Goal: Information Seeking & Learning: Understand process/instructions

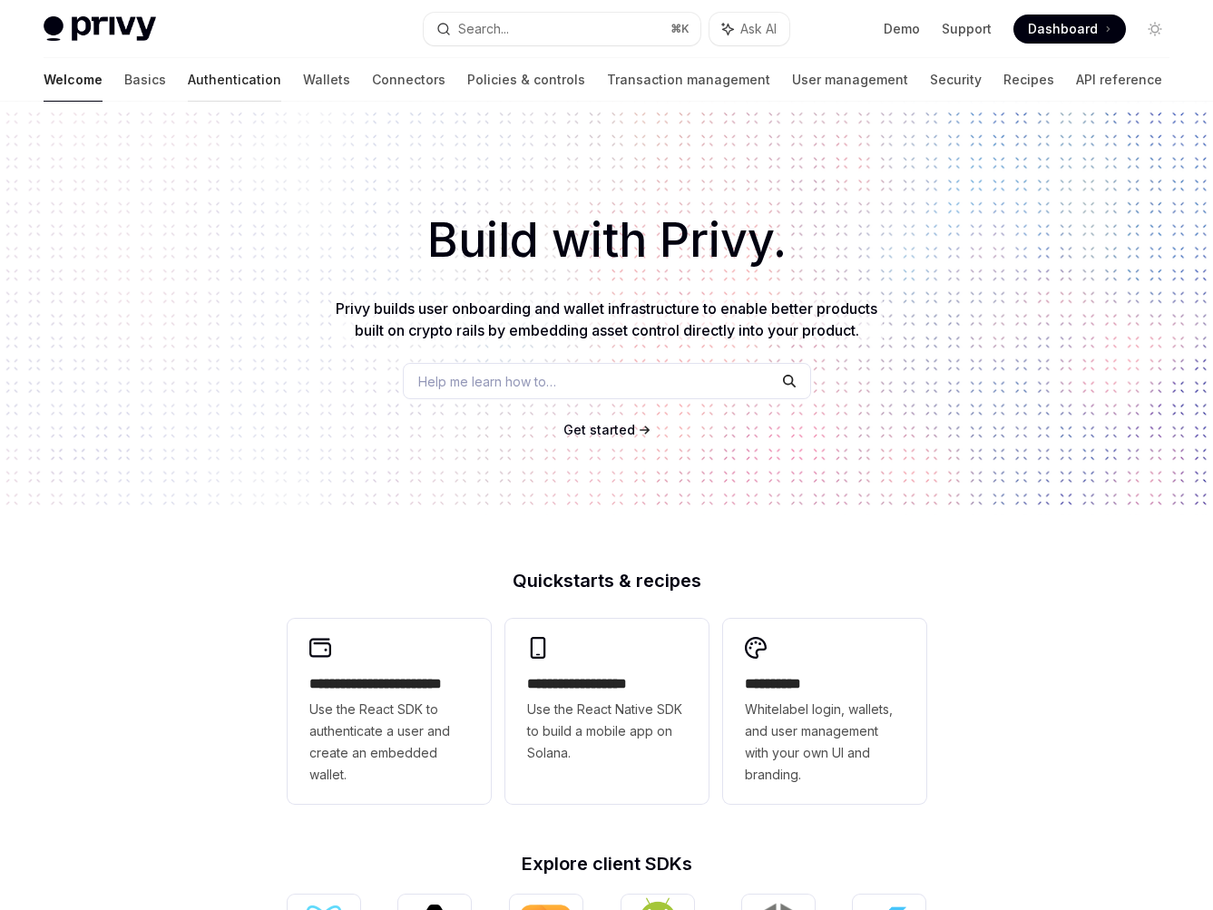
click at [188, 93] on link "Authentication" at bounding box center [234, 80] width 93 height 44
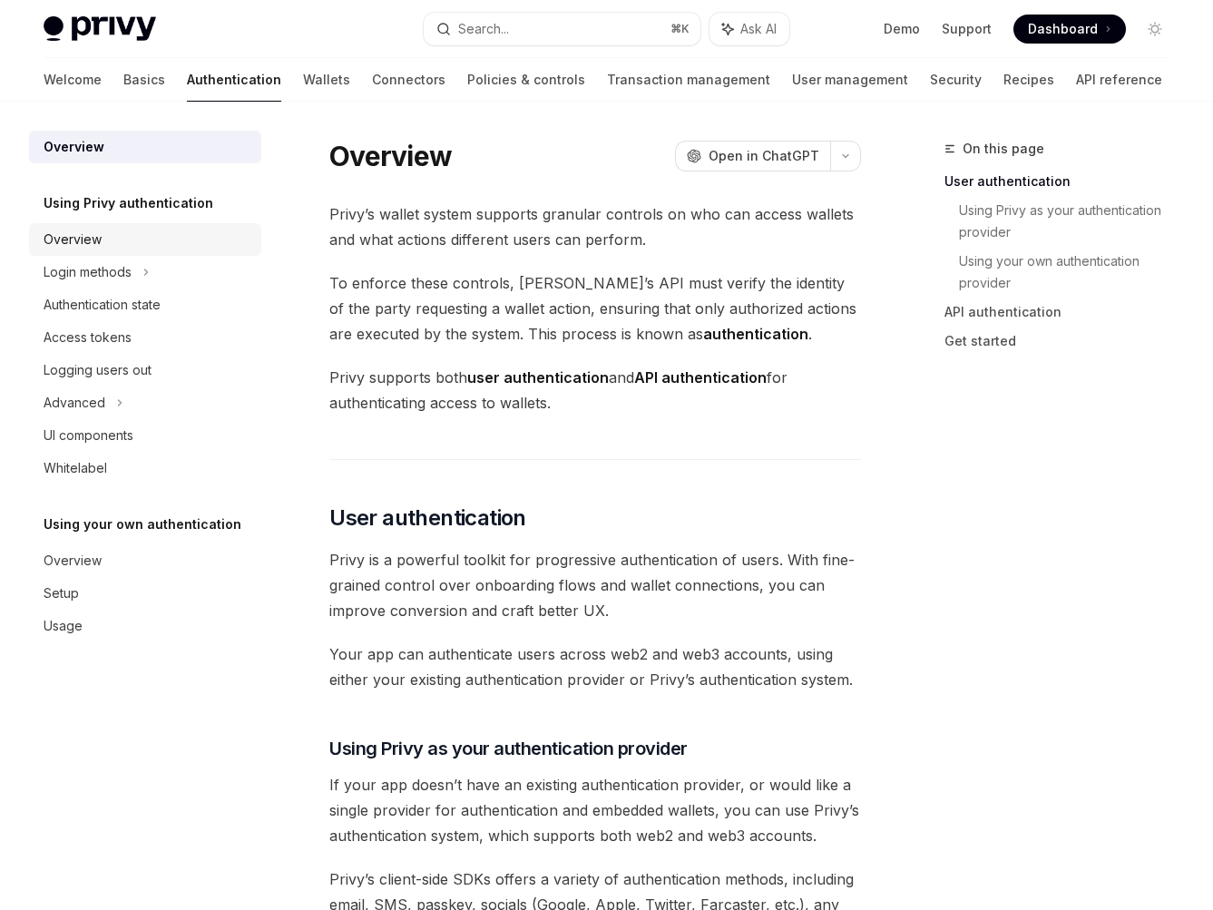
click at [142, 255] on link "Overview" at bounding box center [145, 239] width 232 height 33
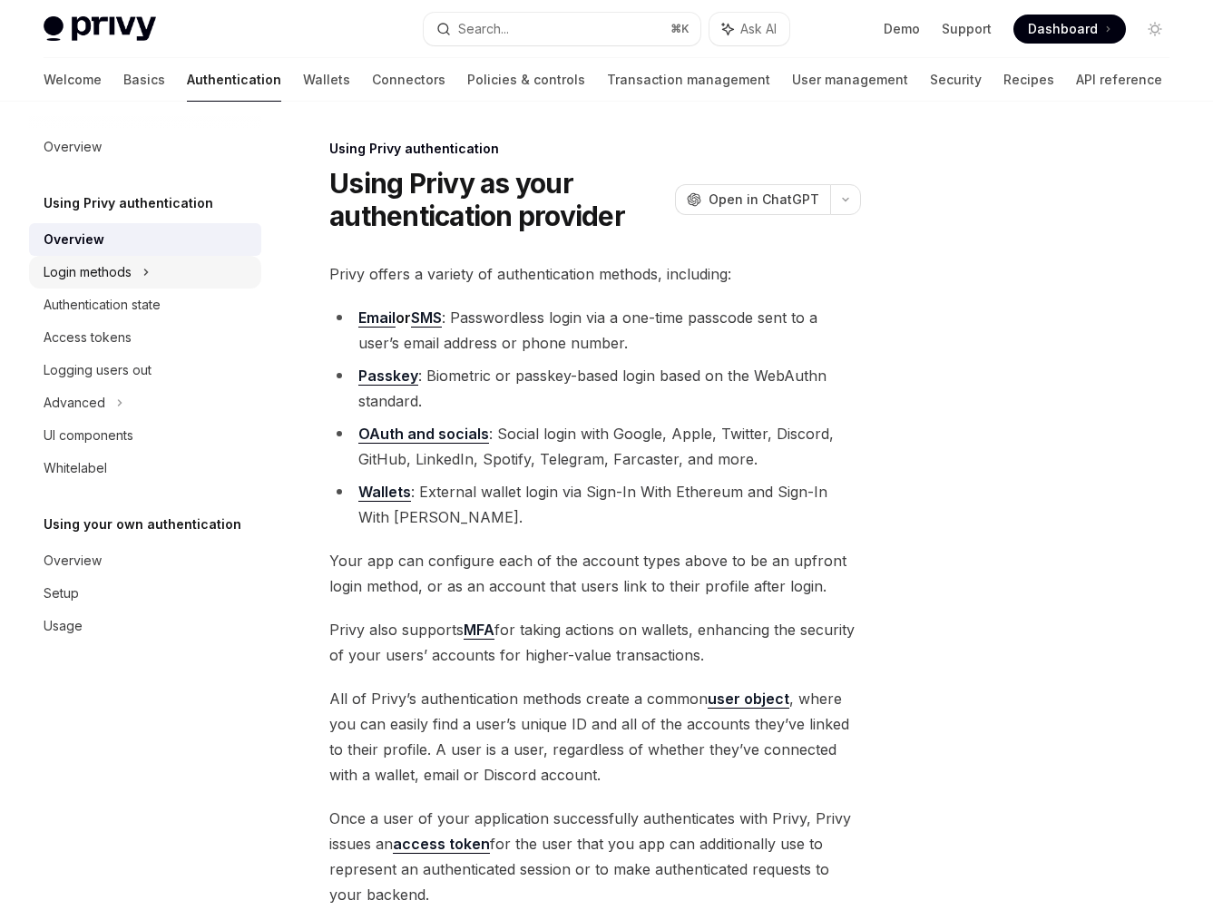
click at [131, 282] on div "Login methods" at bounding box center [88, 272] width 88 height 22
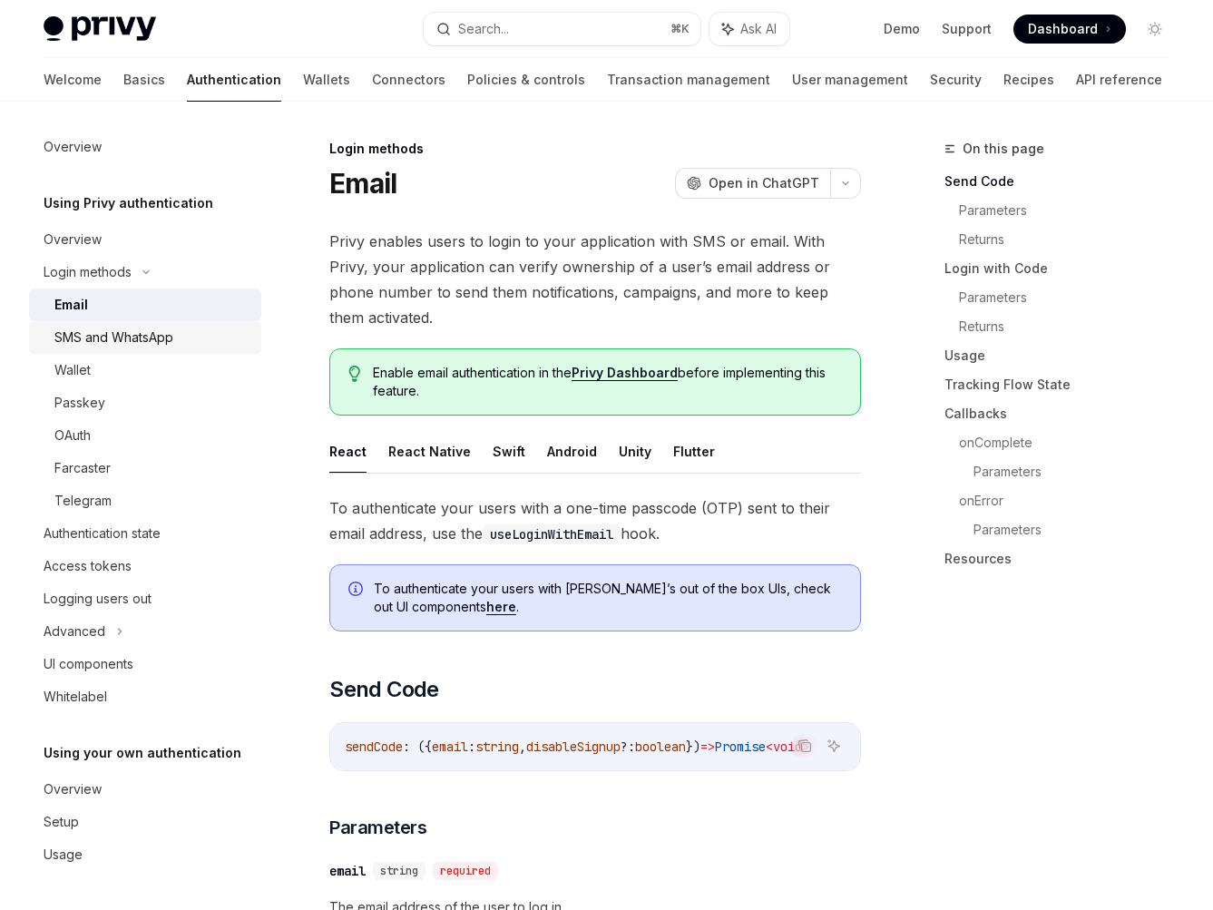
click at [141, 340] on div "SMS and WhatsApp" at bounding box center [113, 338] width 119 height 22
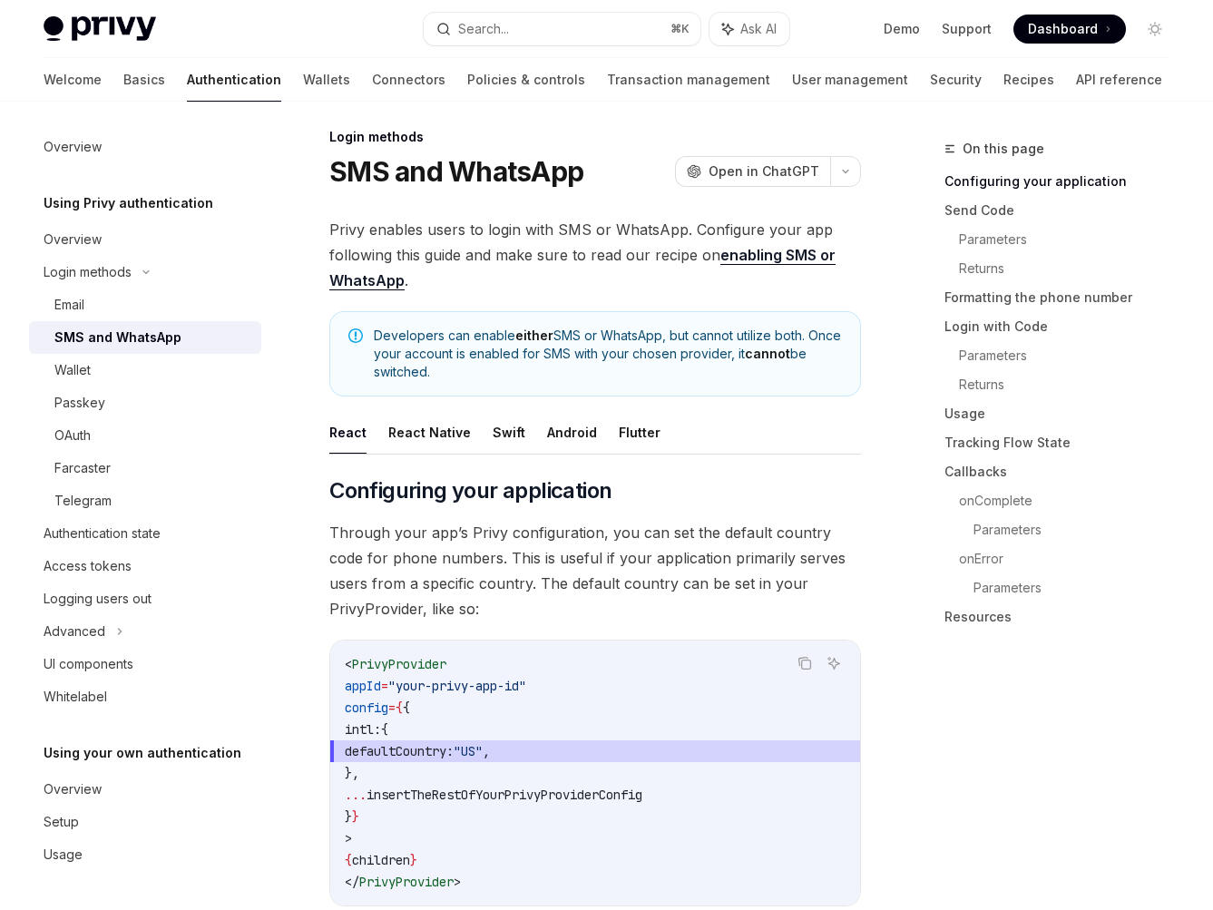
scroll to position [49, 0]
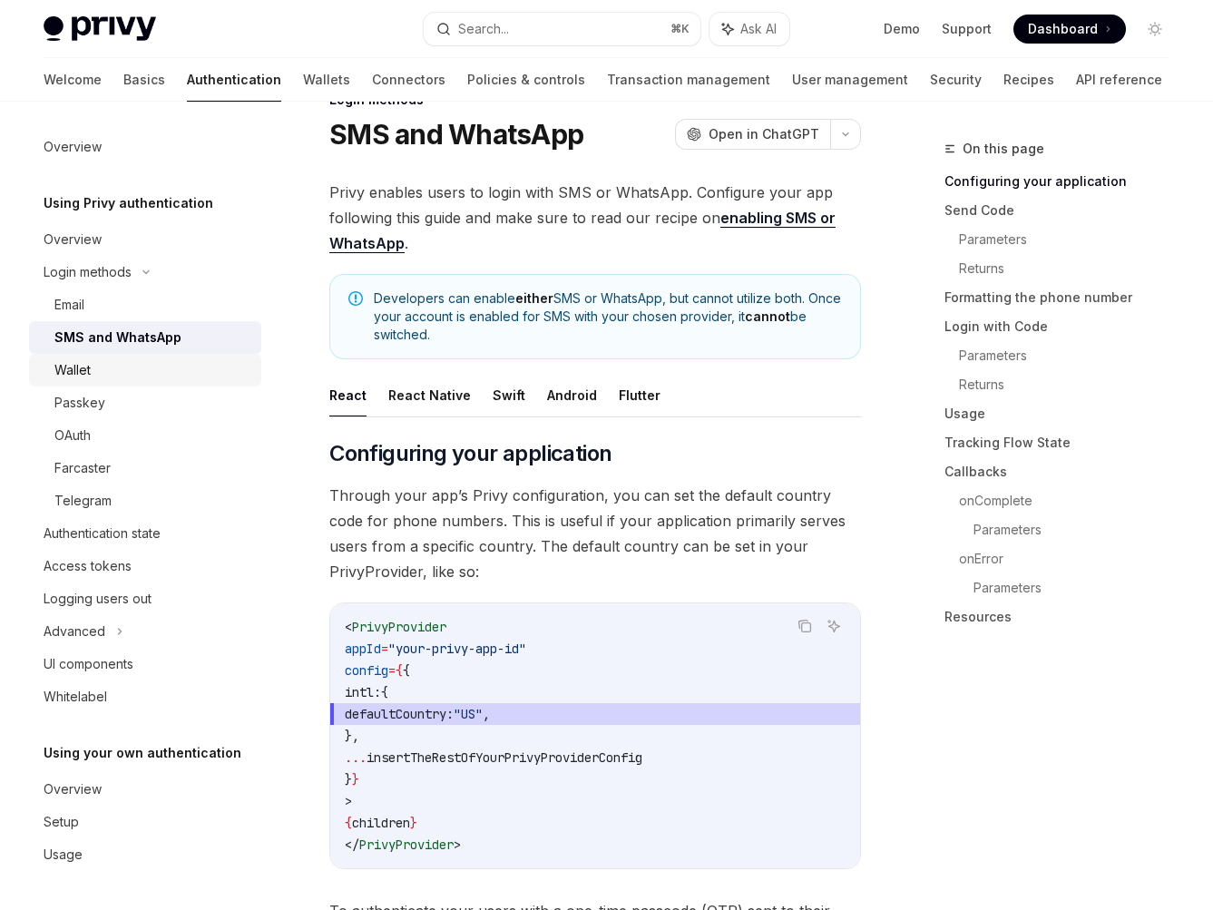
click at [195, 371] on div "Wallet" at bounding box center [152, 370] width 196 height 22
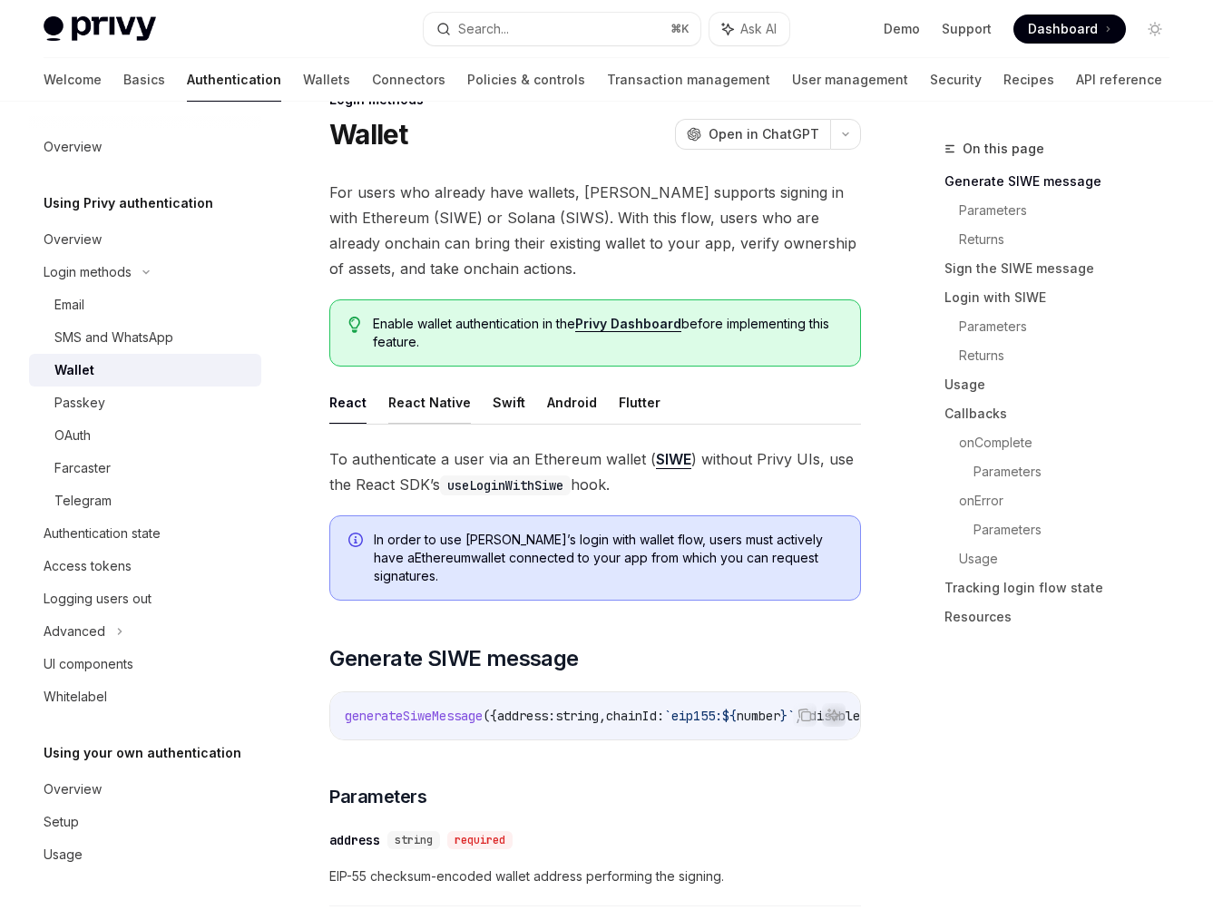
click at [449, 398] on button "React Native" at bounding box center [429, 402] width 83 height 43
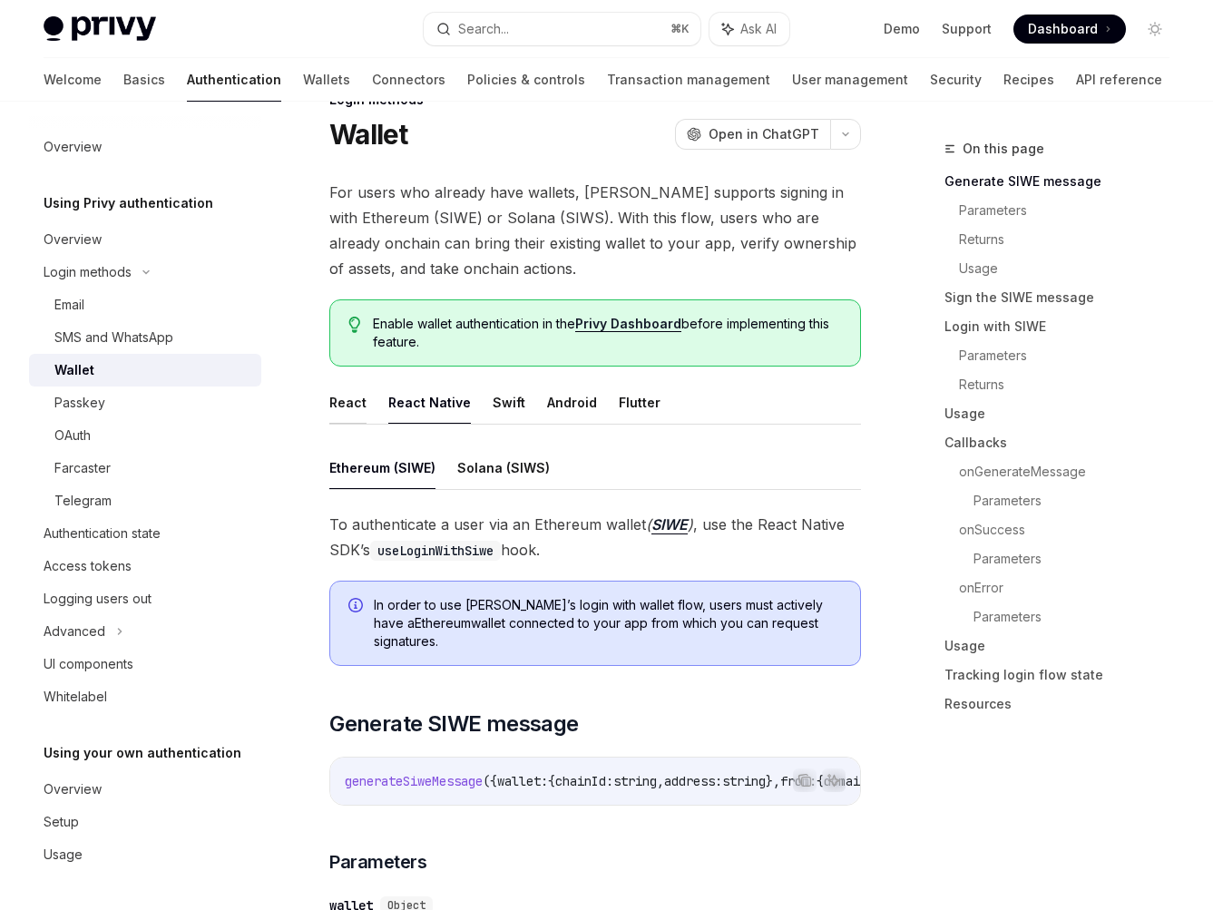
click at [360, 402] on button "React" at bounding box center [347, 402] width 37 height 43
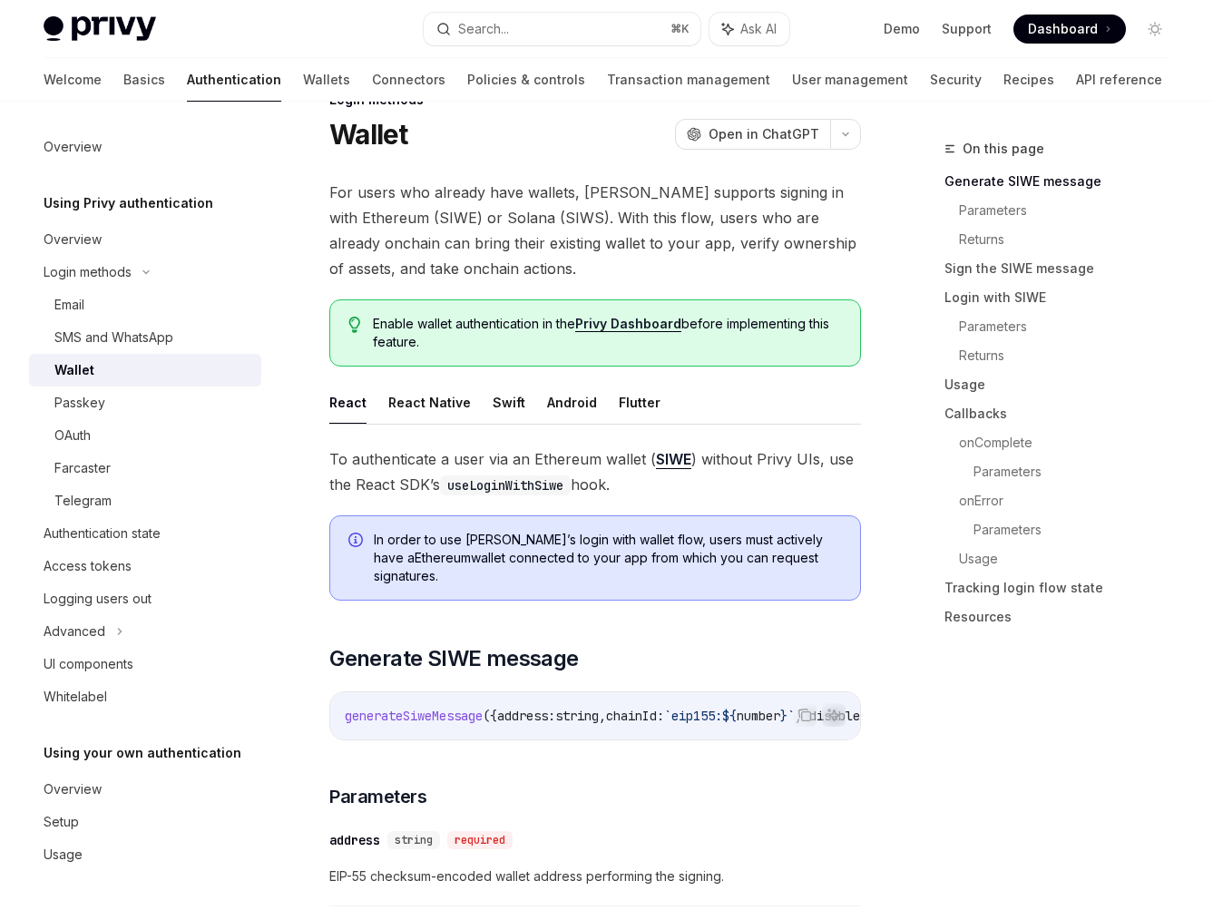
click at [465, 401] on ul "React React Native Swift Android Flutter" at bounding box center [595, 403] width 532 height 44
click at [430, 395] on button "React Native" at bounding box center [429, 402] width 83 height 43
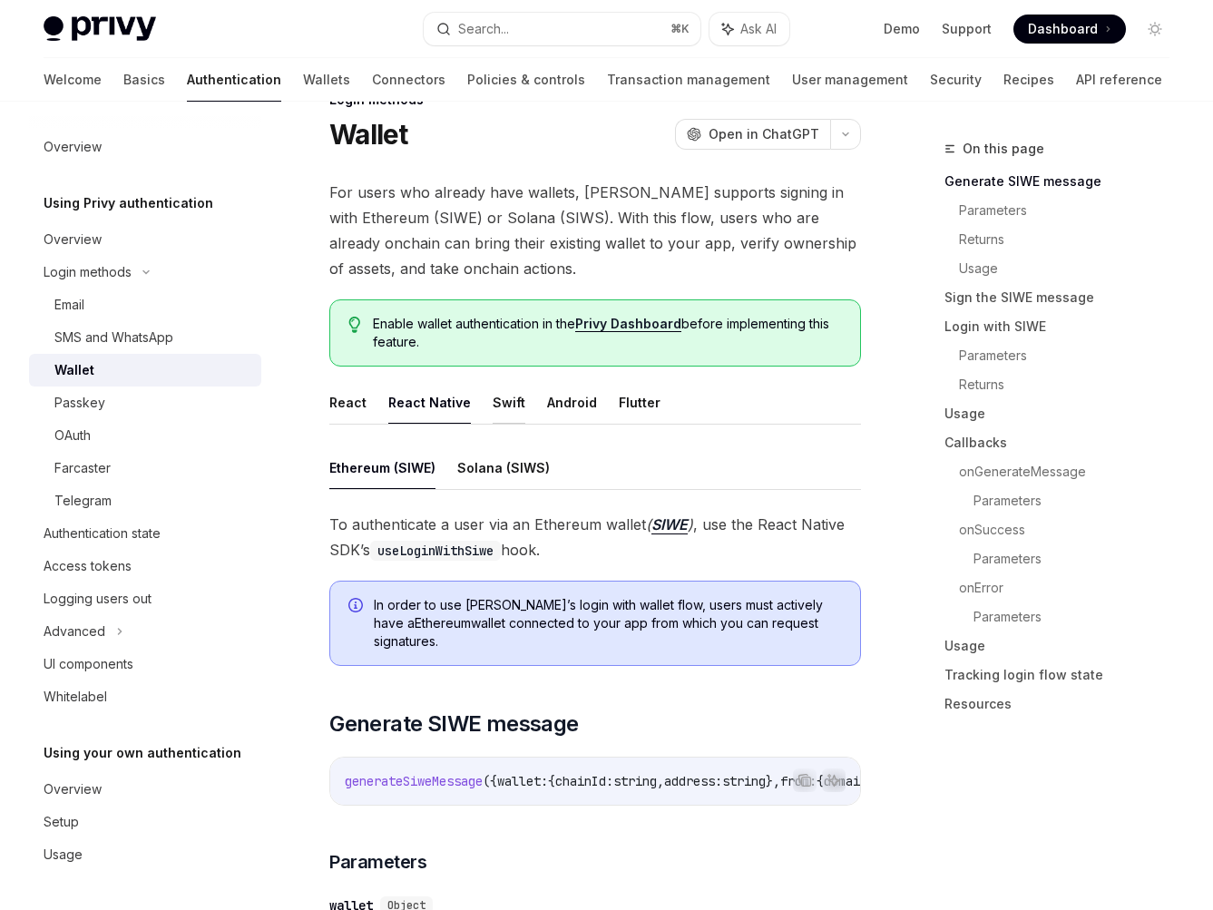
click at [493, 396] on button "Swift" at bounding box center [509, 402] width 33 height 43
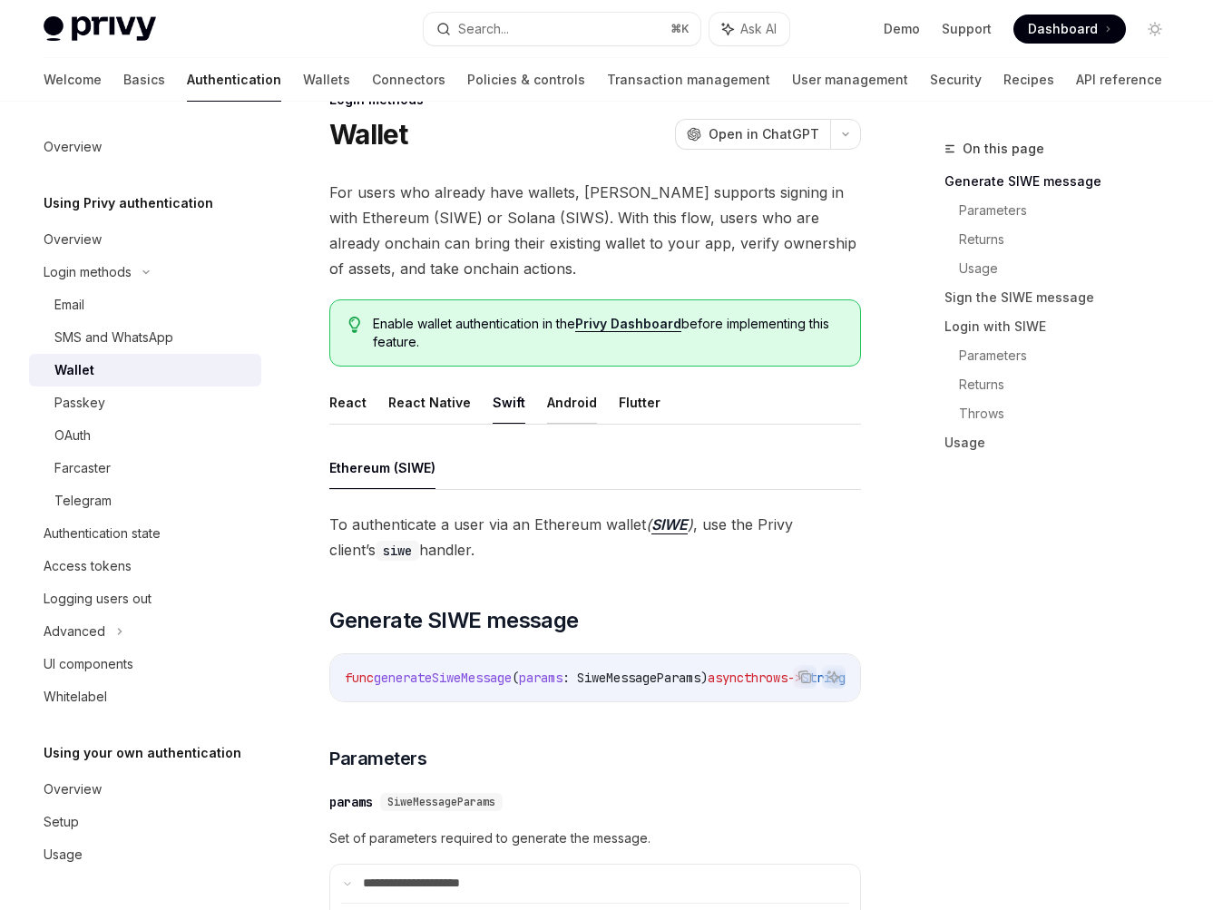
click at [564, 403] on button "Android" at bounding box center [572, 402] width 50 height 43
drag, startPoint x: 665, startPoint y: 407, endPoint x: 628, endPoint y: 407, distance: 37.2
click at [663, 407] on ul "React React Native Swift Android Flutter" at bounding box center [595, 403] width 532 height 44
click at [625, 407] on button "Flutter" at bounding box center [640, 402] width 42 height 43
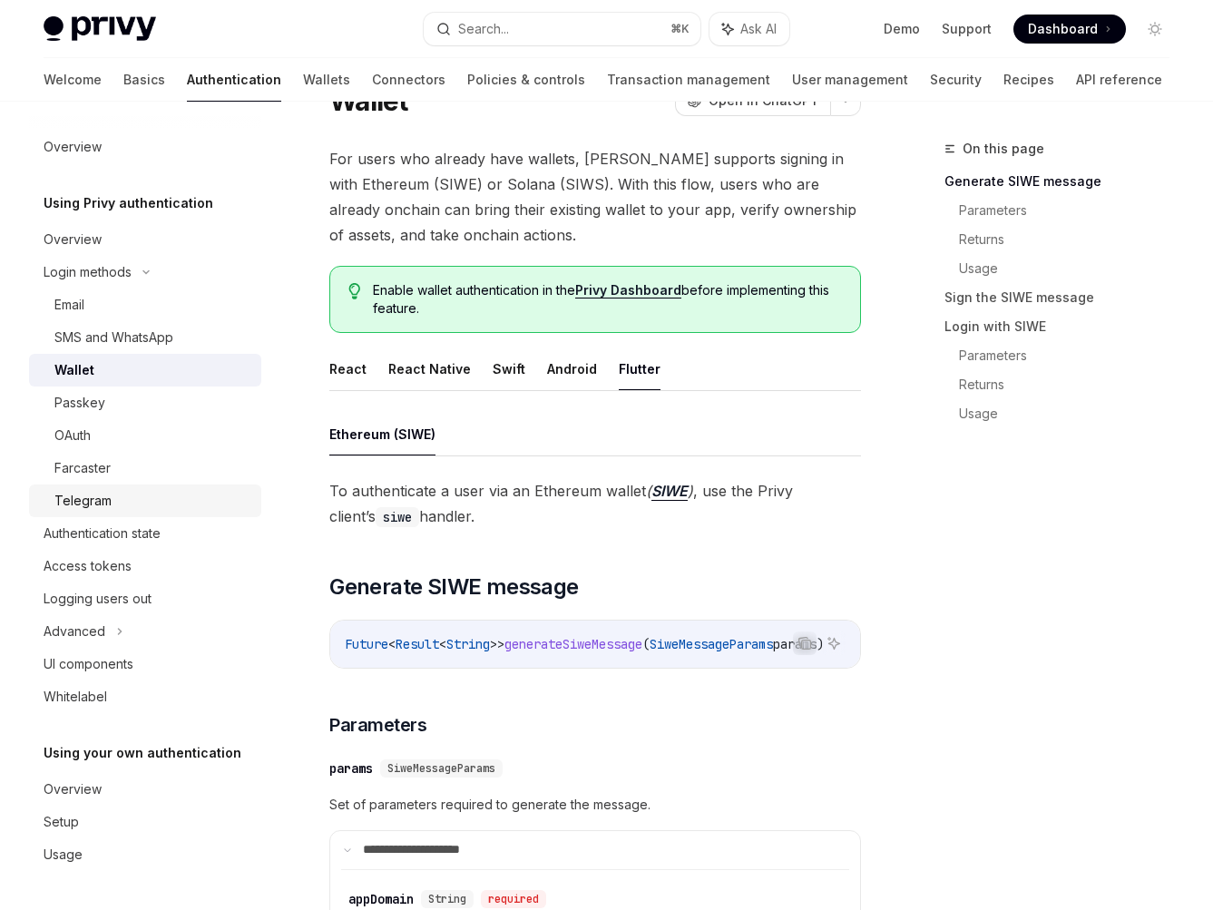
scroll to position [84, 0]
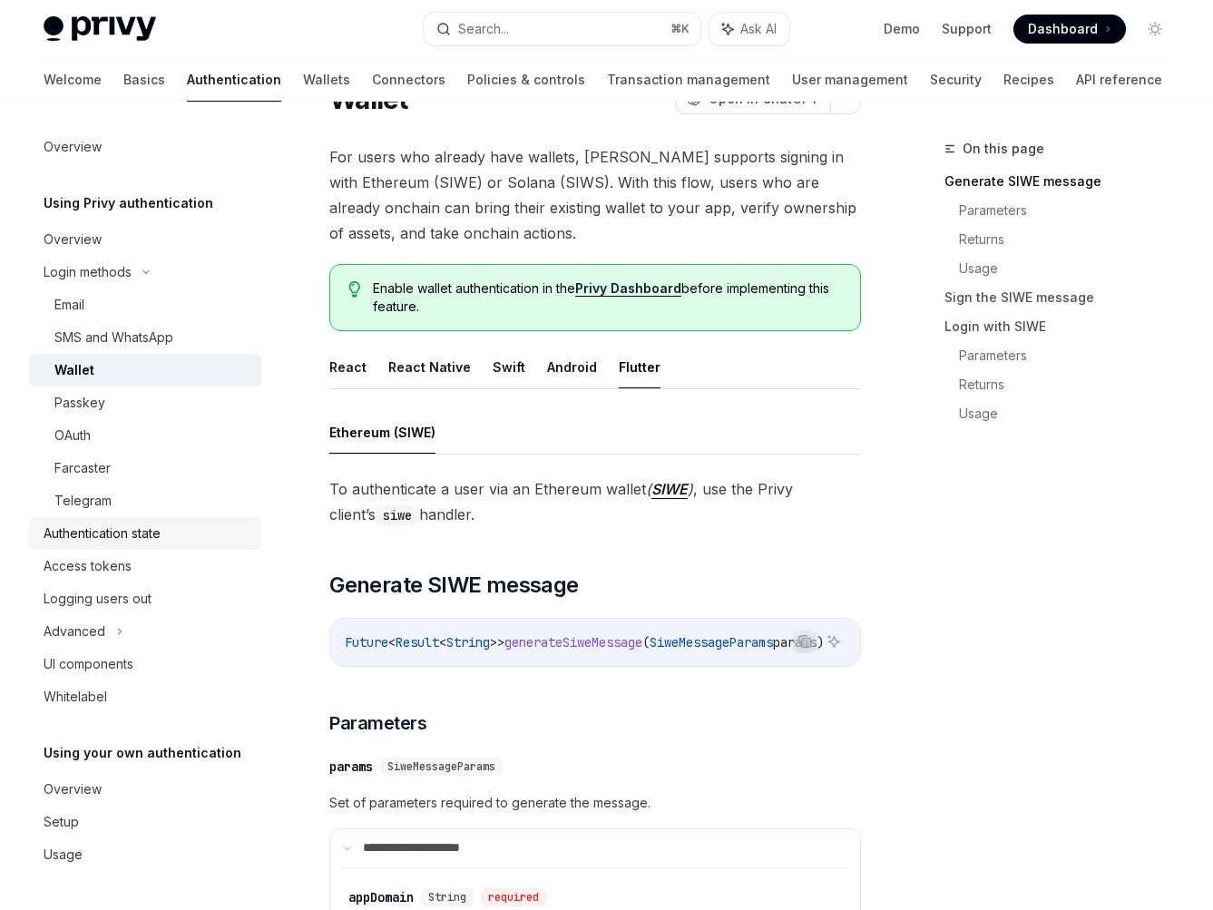
click at [134, 535] on div "Authentication state" at bounding box center [102, 534] width 117 height 22
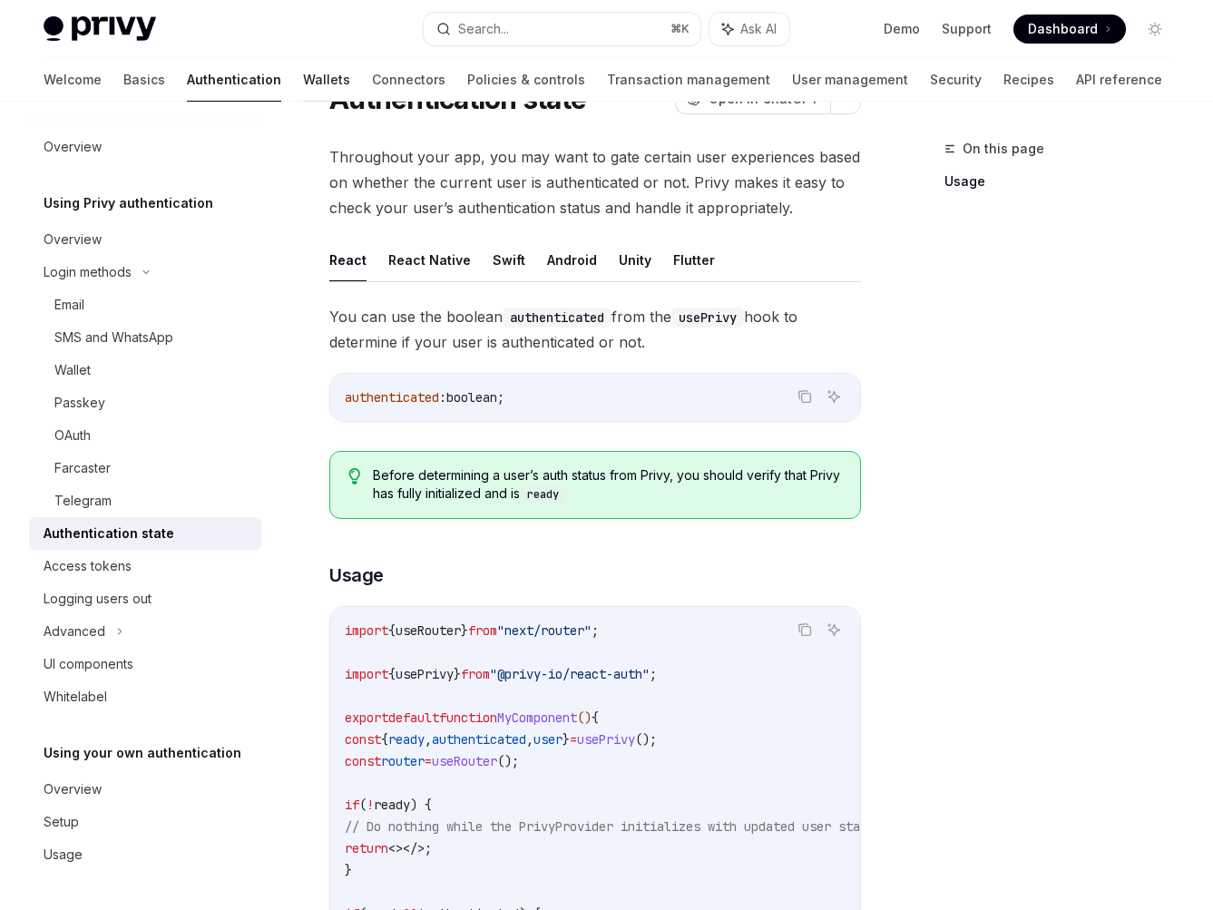
click at [303, 71] on link "Wallets" at bounding box center [326, 80] width 47 height 44
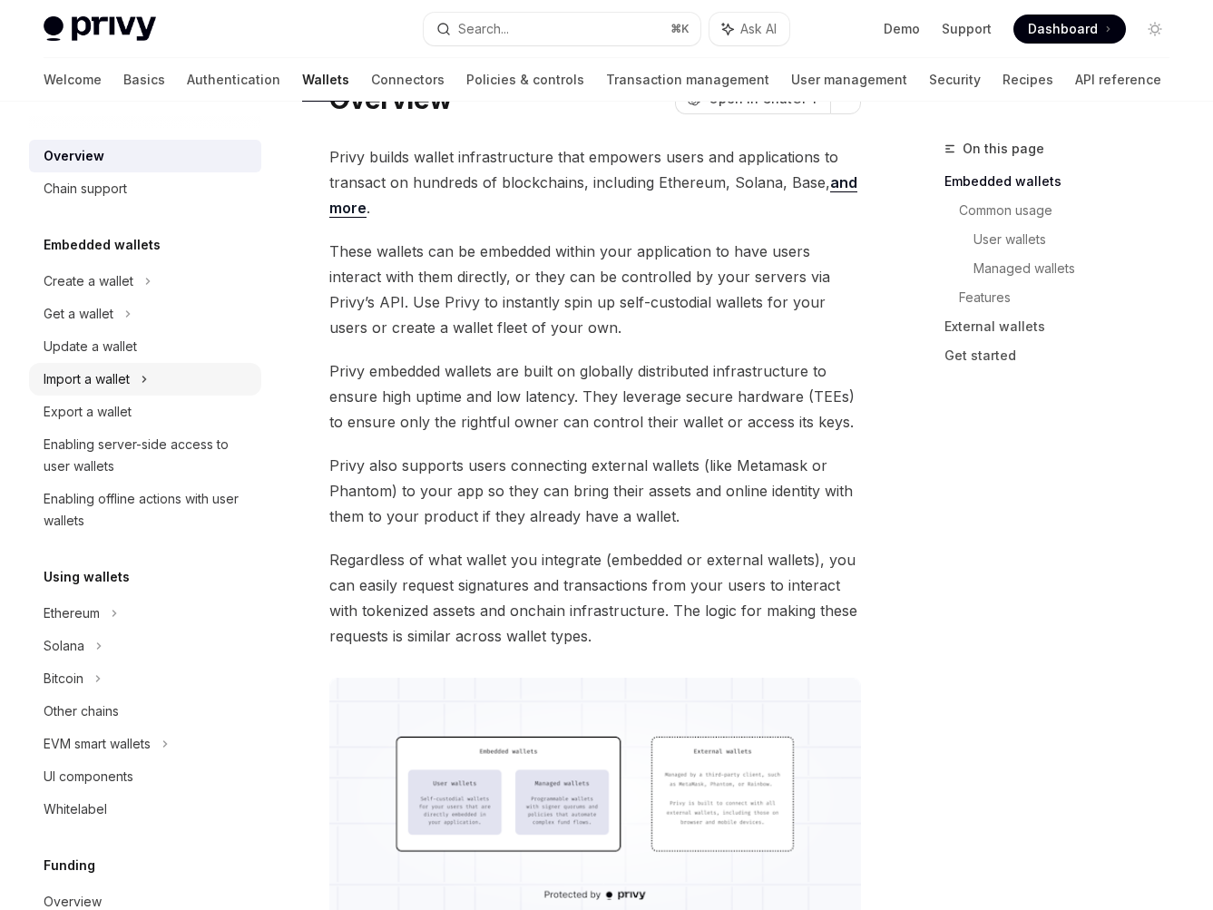
scroll to position [46, 0]
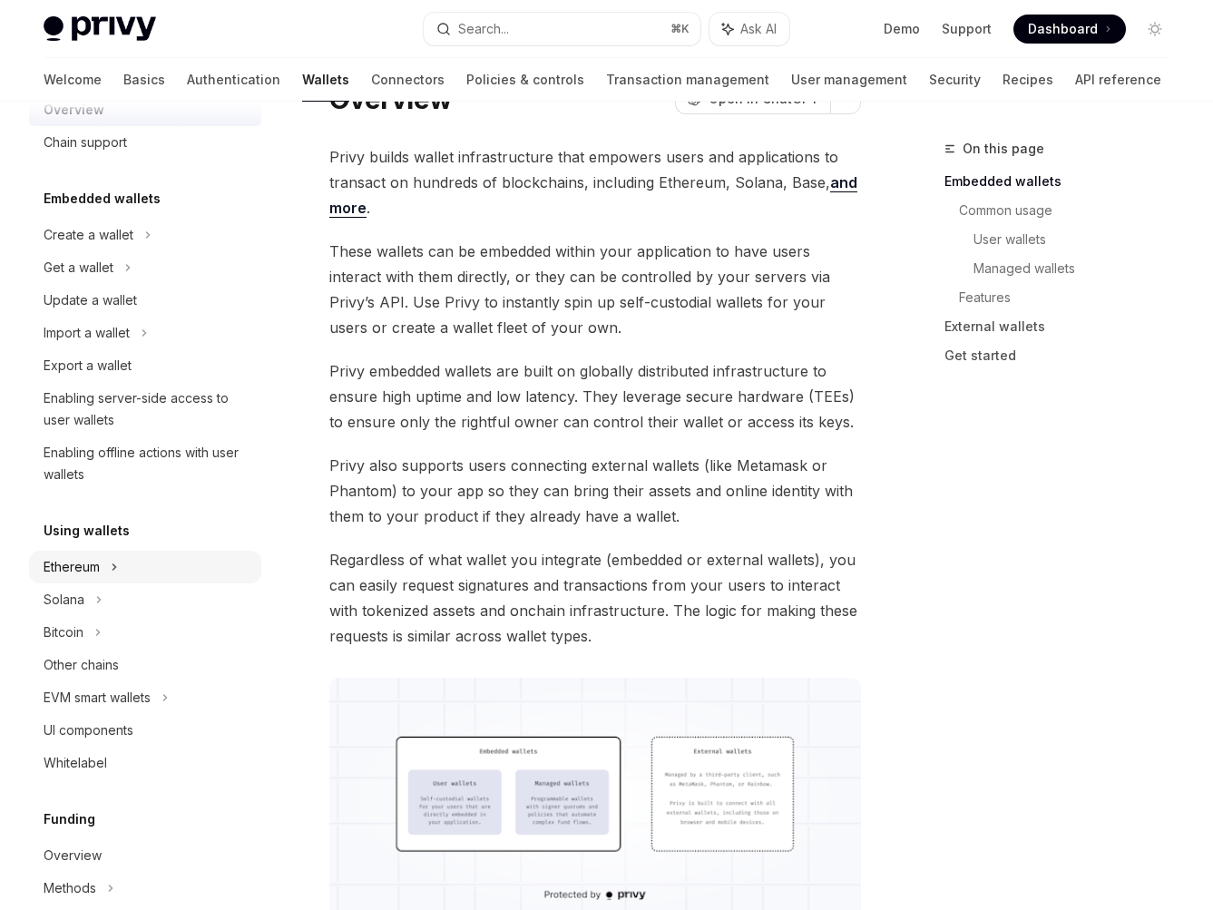
click at [59, 557] on div "Ethereum" at bounding box center [72, 567] width 56 height 22
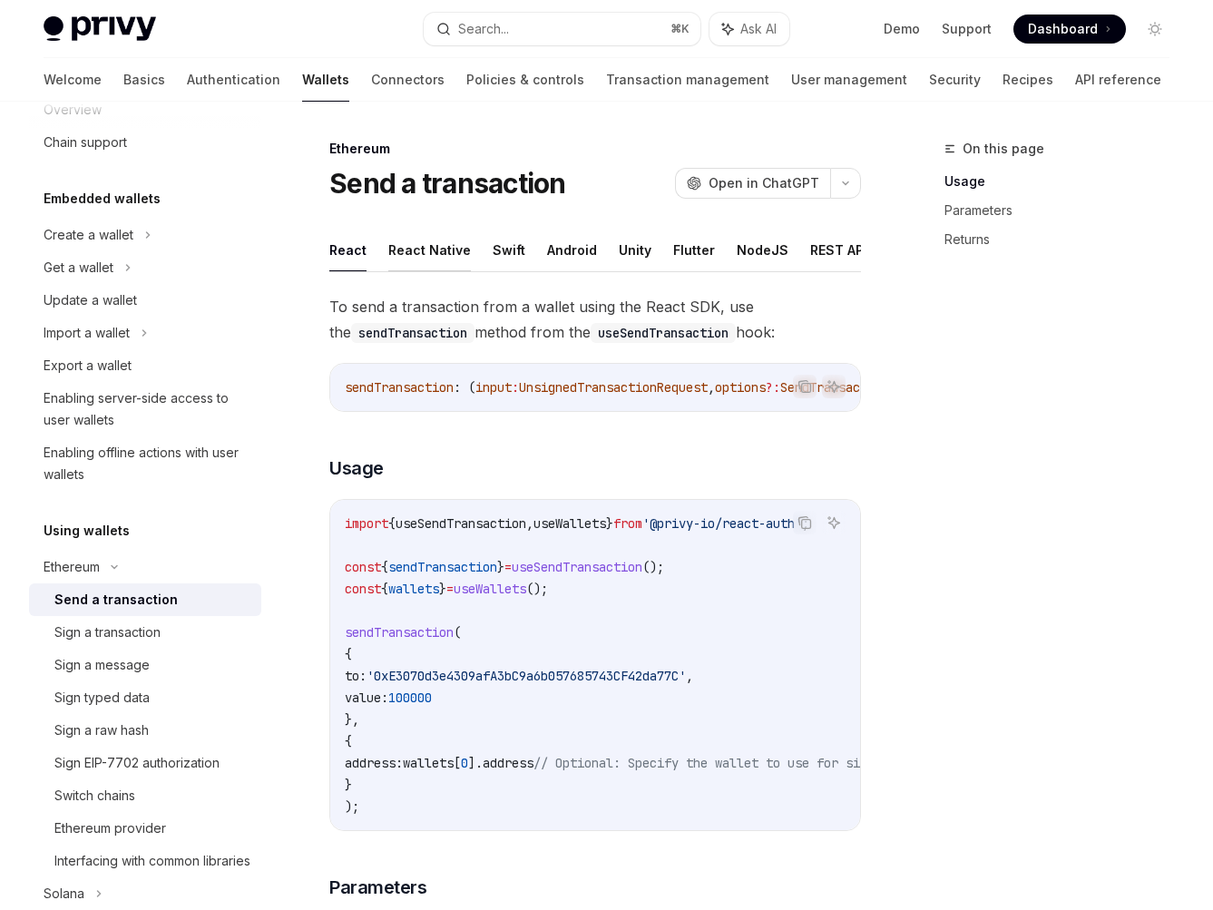
click at [417, 254] on button "React Native" at bounding box center [429, 250] width 83 height 43
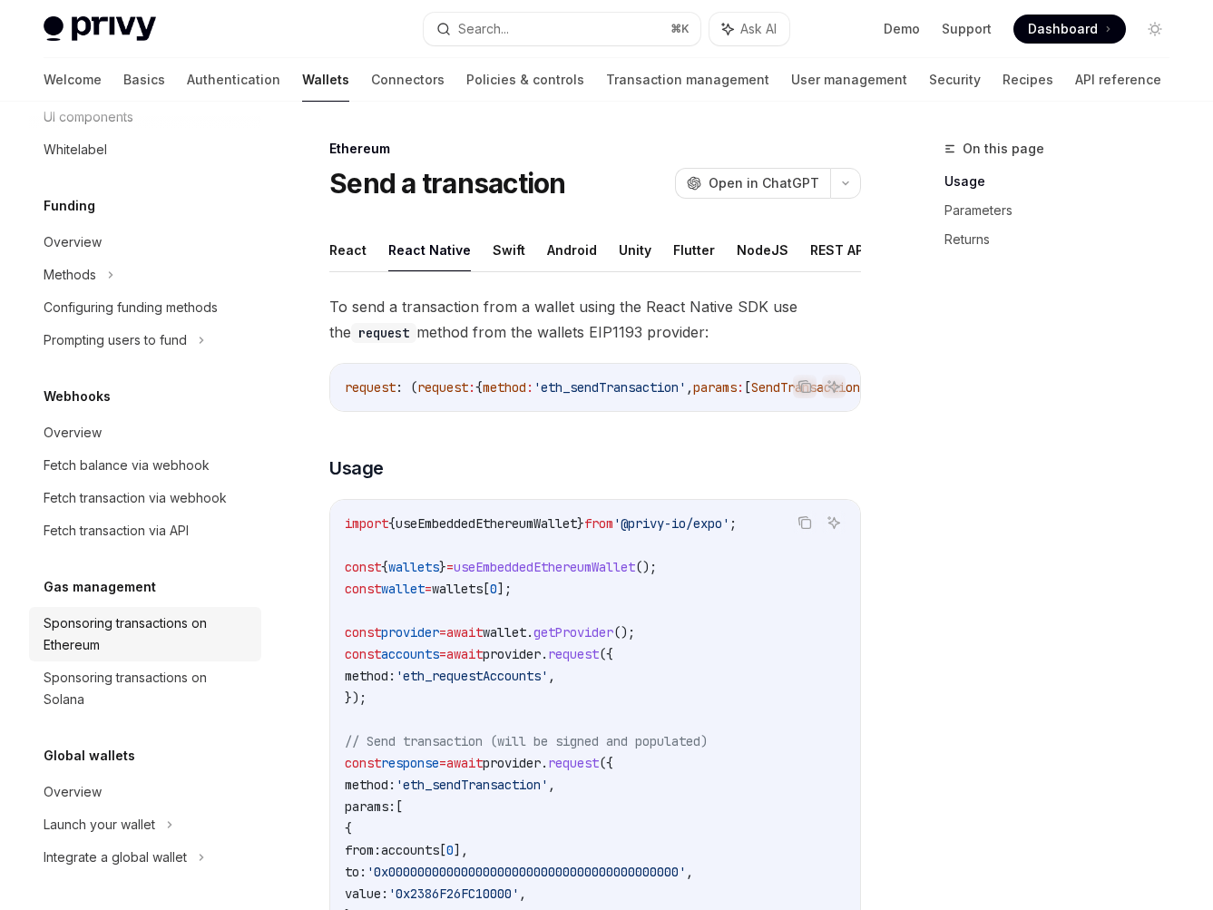
scroll to position [969, 0]
click at [157, 633] on div "Sponsoring transactions on Ethereum" at bounding box center [147, 635] width 207 height 44
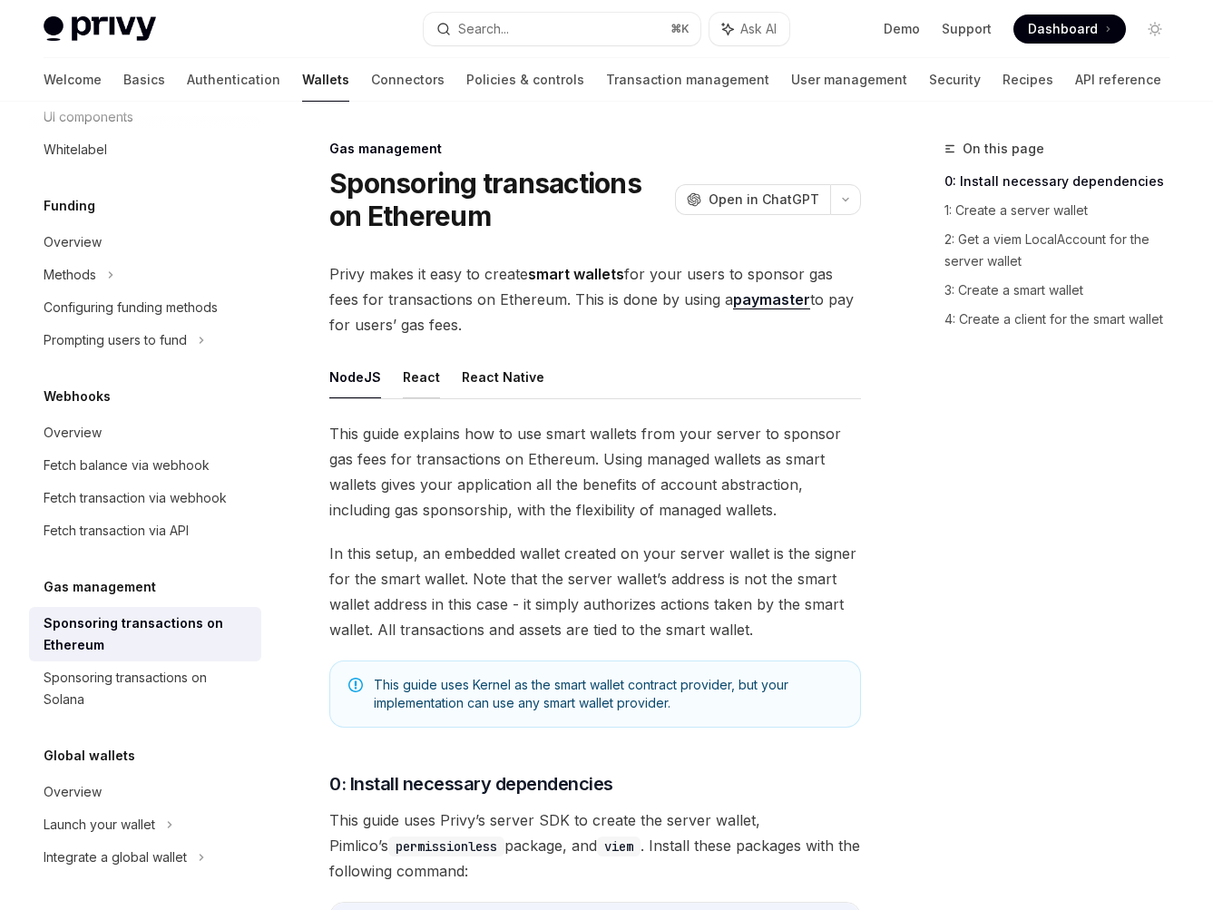
click at [407, 379] on button "React" at bounding box center [421, 377] width 37 height 43
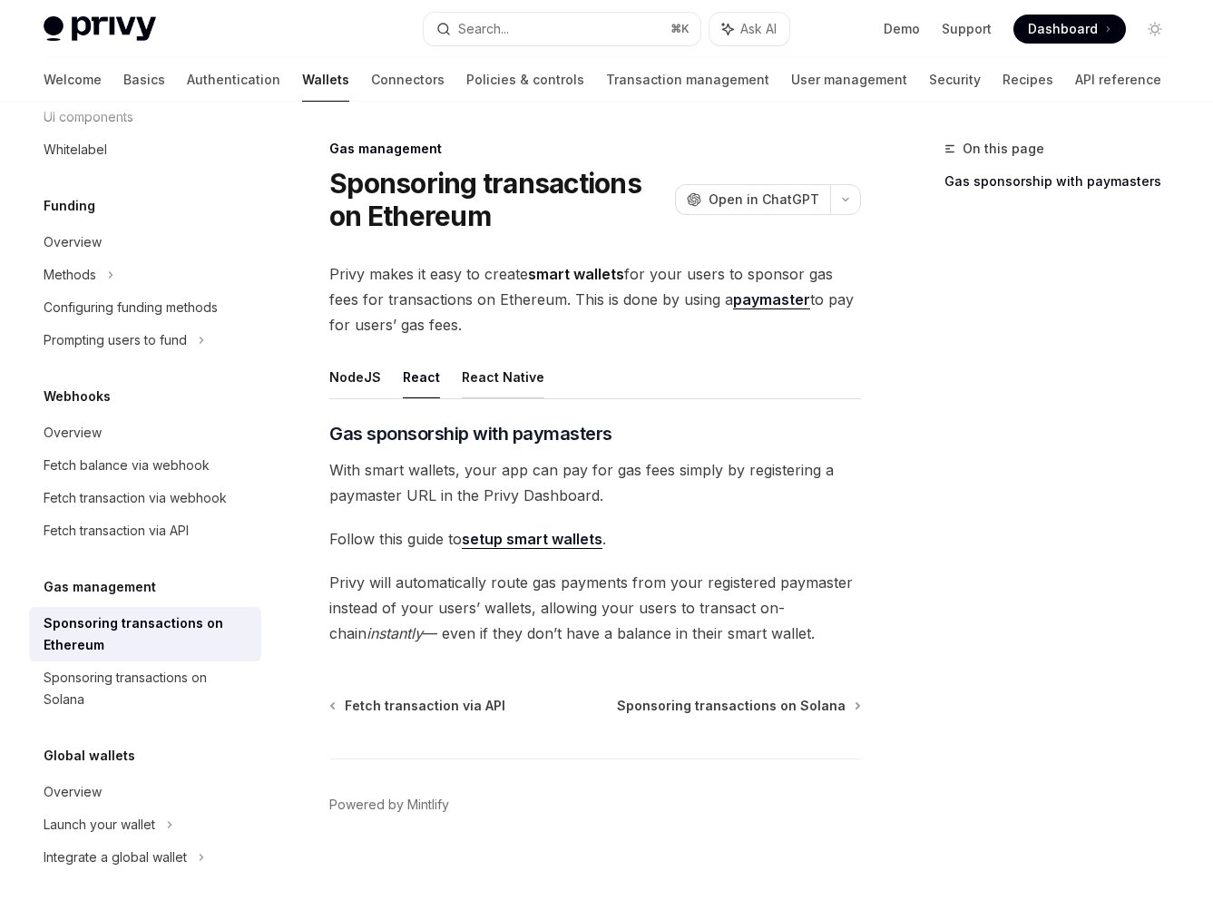
click at [475, 380] on button "React Native" at bounding box center [503, 377] width 83 height 43
click at [332, 379] on button "NodeJS" at bounding box center [355, 377] width 52 height 43
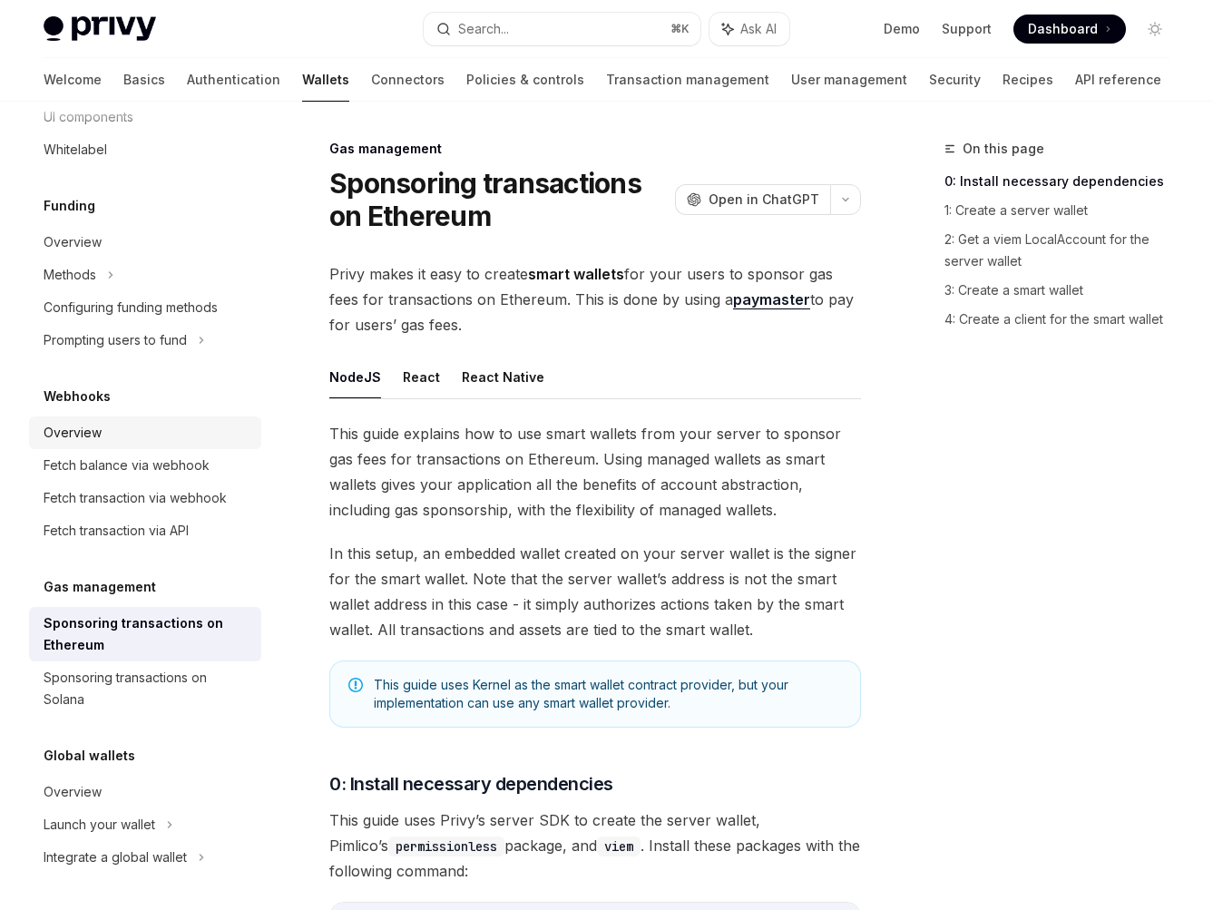
click at [134, 442] on div "Overview" at bounding box center [147, 433] width 207 height 22
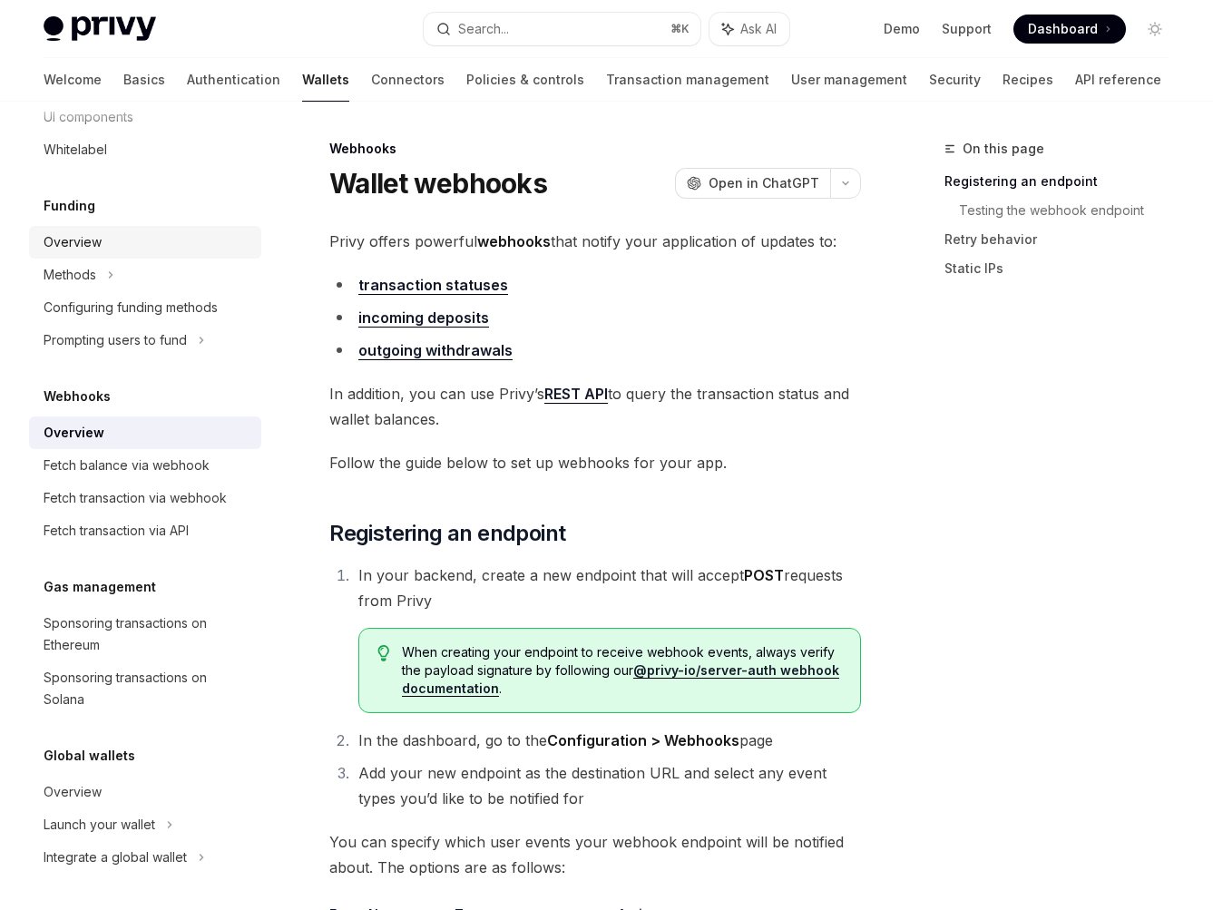
click at [112, 249] on div "Overview" at bounding box center [147, 242] width 207 height 22
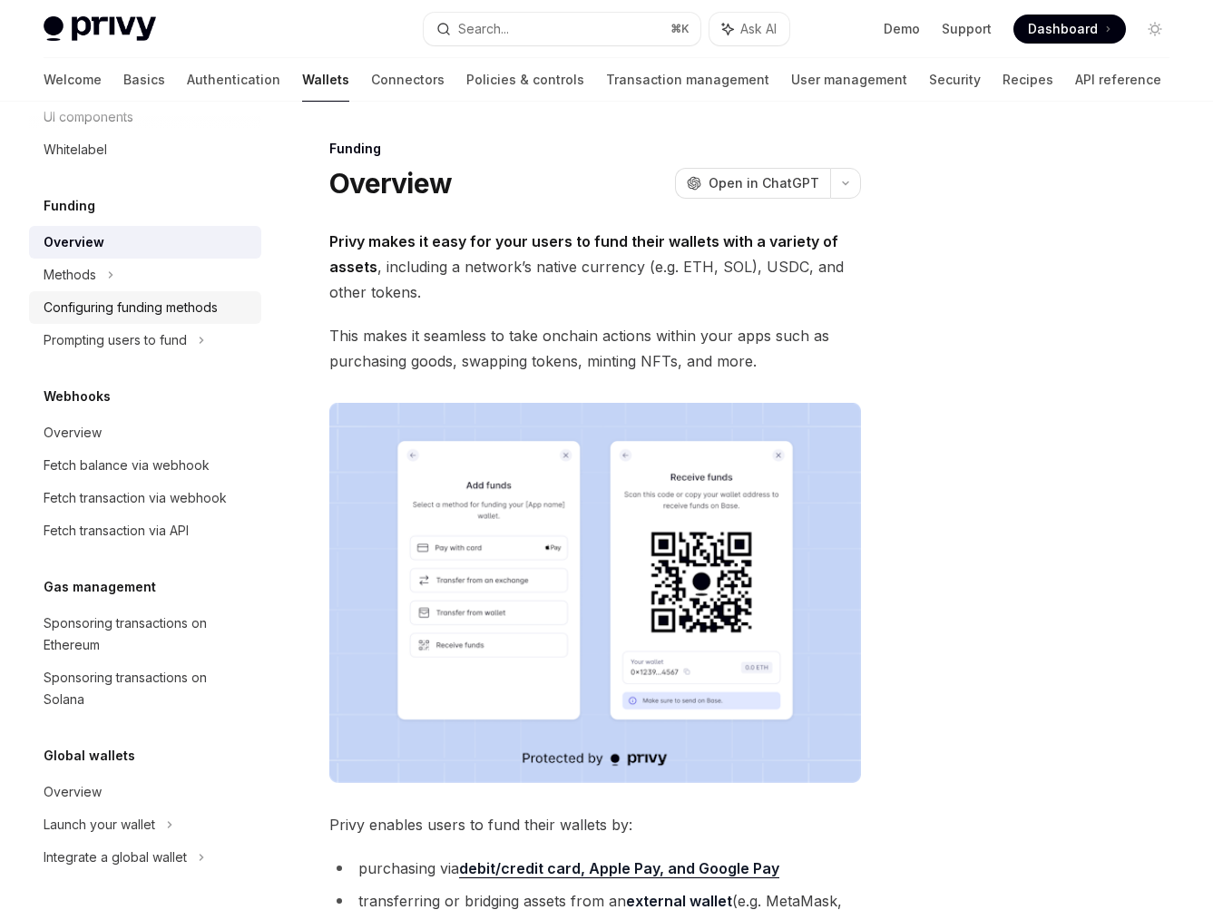
click at [161, 315] on div "Configuring funding methods" at bounding box center [131, 308] width 174 height 22
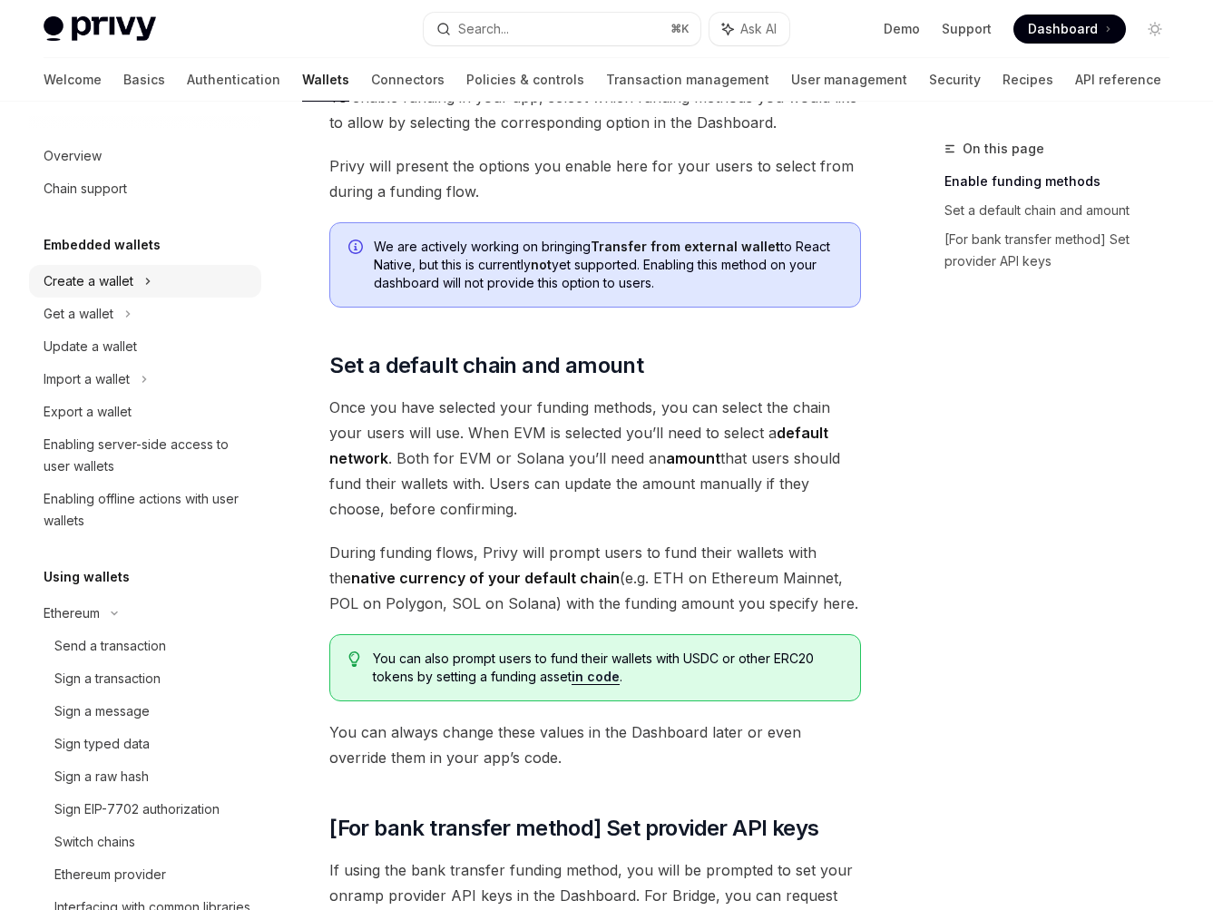
click at [139, 285] on div "Create a wallet" at bounding box center [145, 281] width 232 height 33
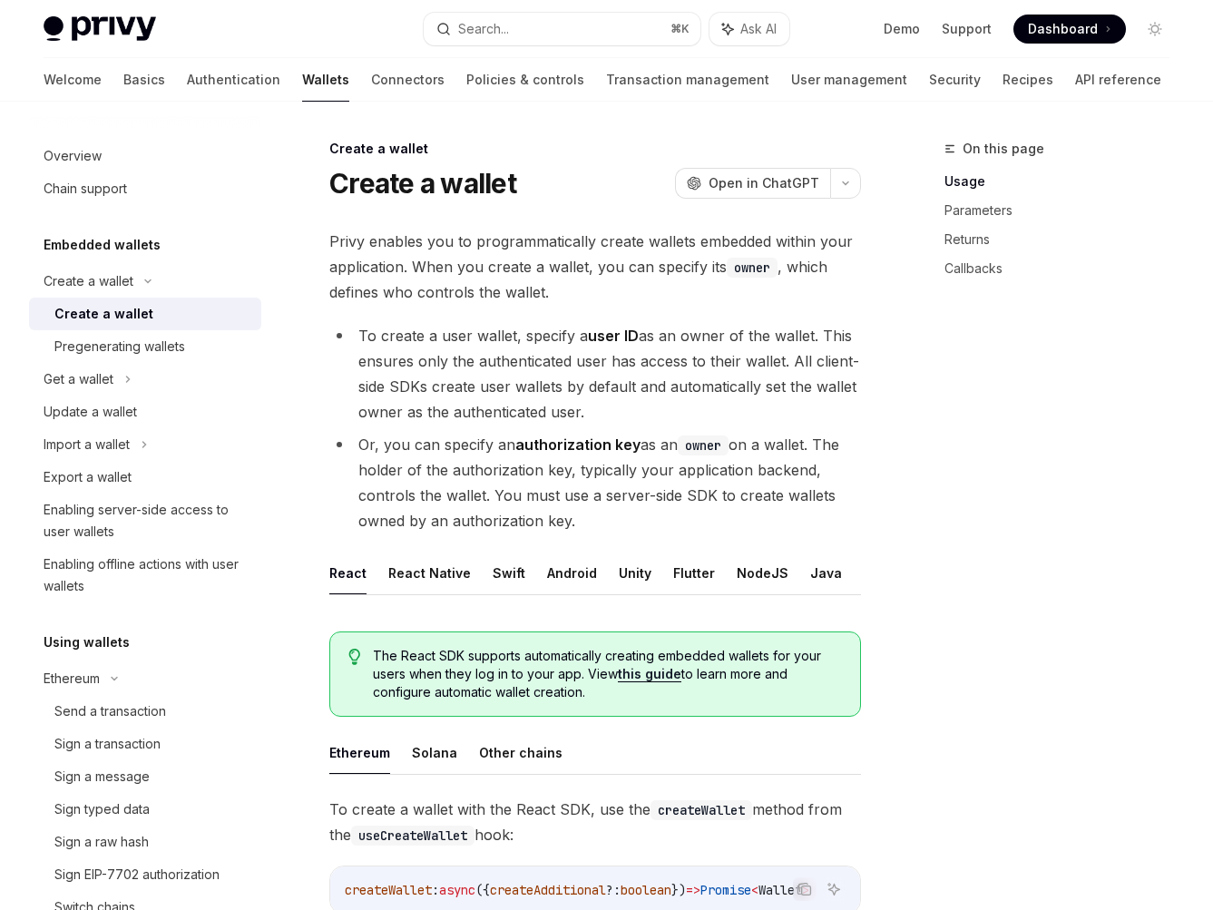
click at [129, 319] on div "Create a wallet" at bounding box center [103, 314] width 99 height 22
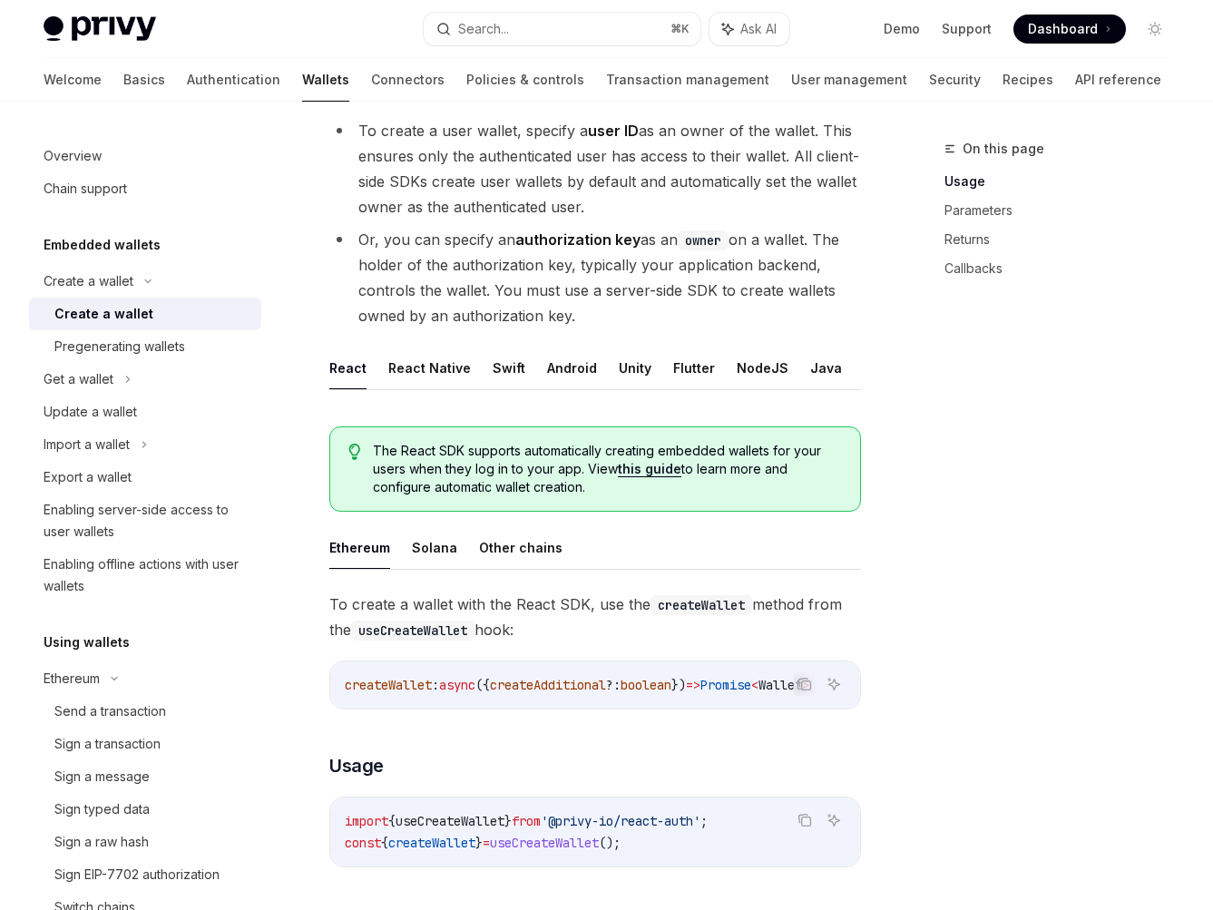
scroll to position [202, 0]
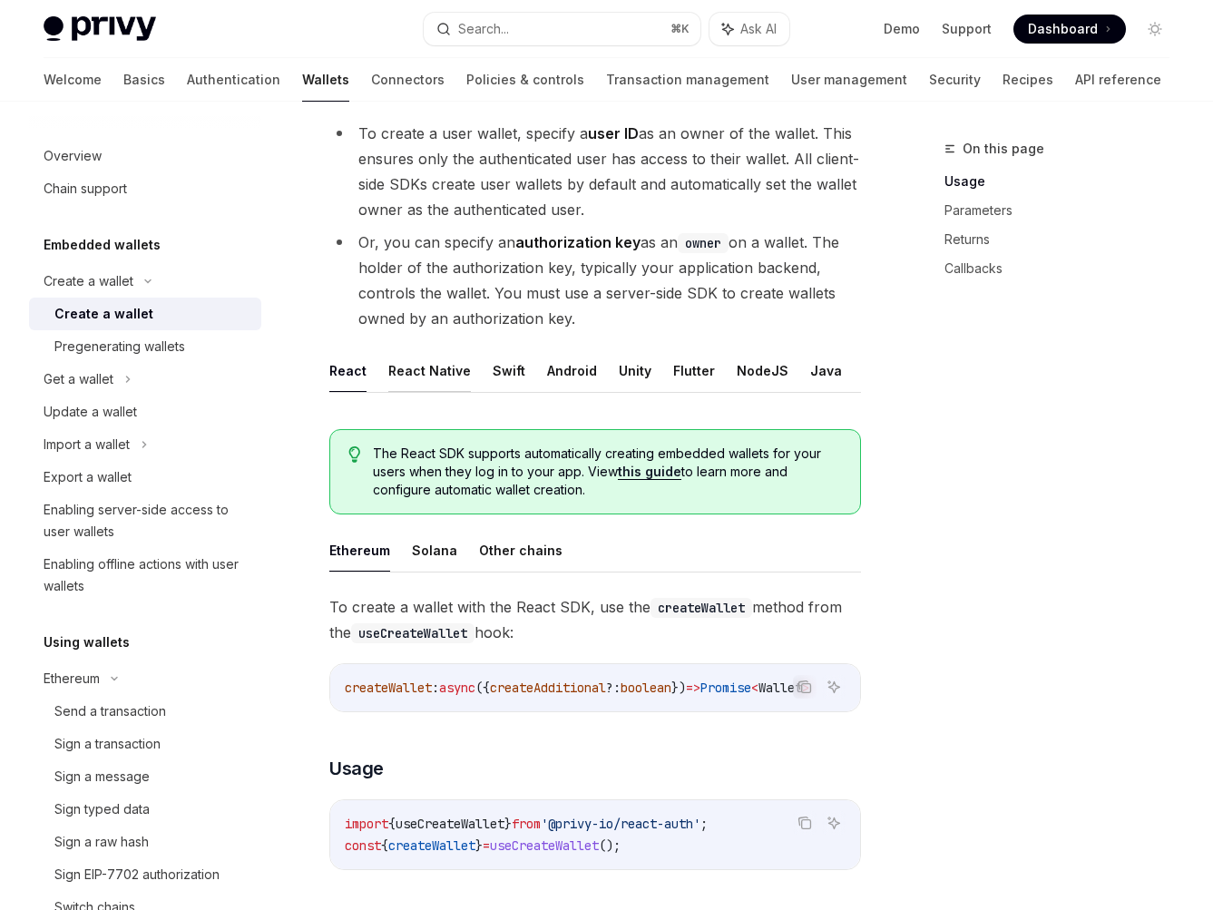
drag, startPoint x: 365, startPoint y: 388, endPoint x: 391, endPoint y: 384, distance: 26.7
click at [365, 389] on ul "React React Native Swift Android Unity Flutter NodeJS Java REST API" at bounding box center [595, 371] width 532 height 44
click at [419, 379] on button "React Native" at bounding box center [429, 370] width 83 height 43
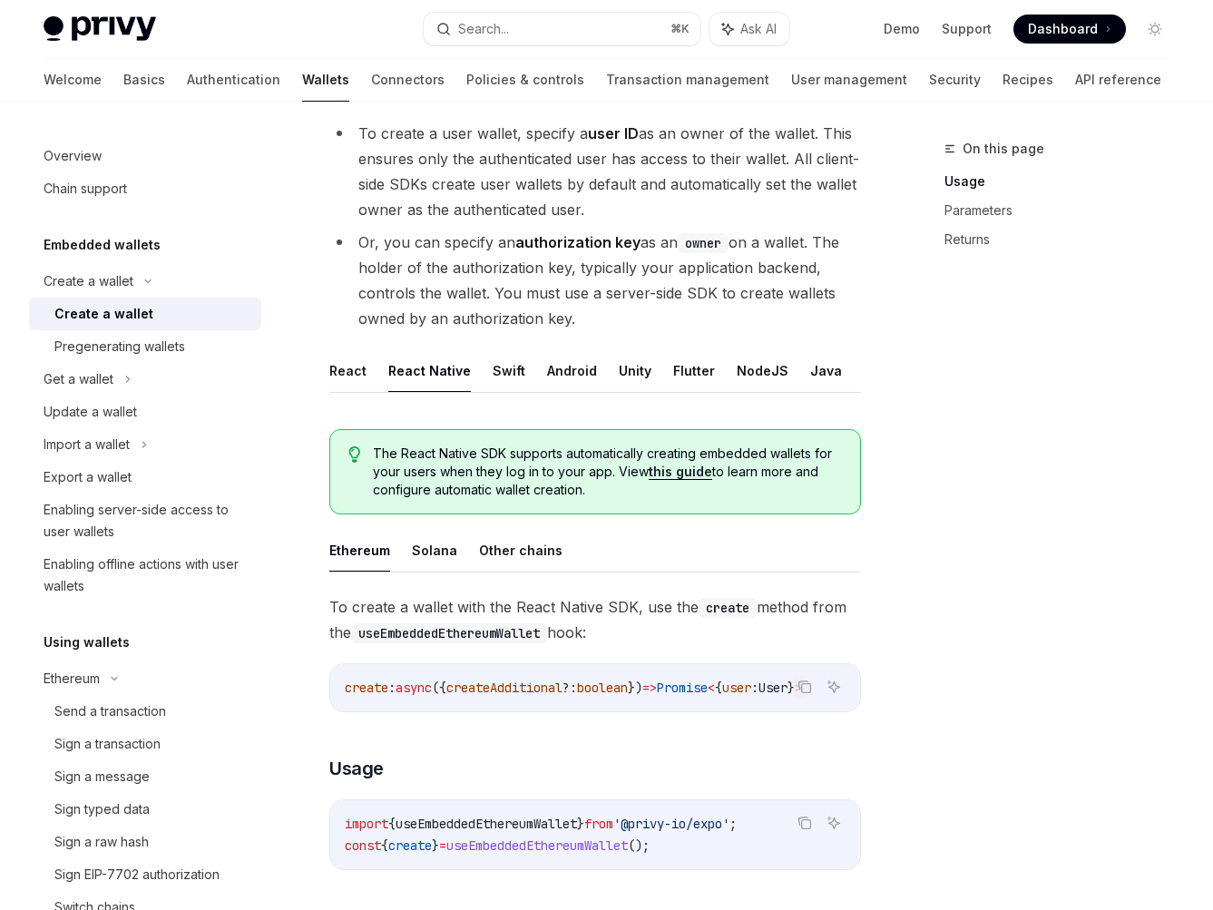
drag, startPoint x: 518, startPoint y: 379, endPoint x: 498, endPoint y: 381, distance: 20.0
click at [515, 379] on ul "React React Native Swift Android Unity Flutter NodeJS Java REST API" at bounding box center [595, 371] width 532 height 44
click at [510, 374] on button "Swift" at bounding box center [509, 370] width 33 height 43
type textarea "*"
